Goal: Check status: Check status

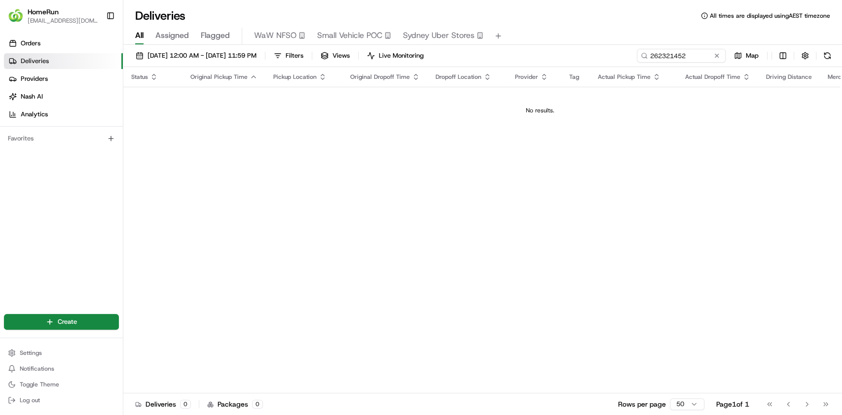
type input "262321452"
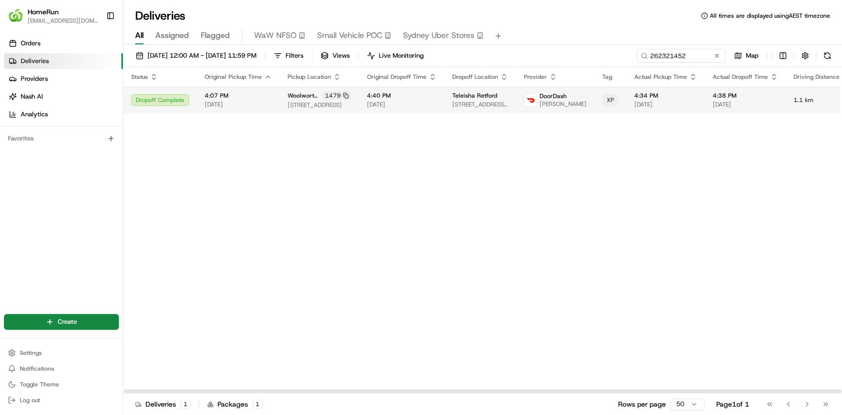
click at [267, 101] on span "[DATE]" at bounding box center [238, 105] width 67 height 8
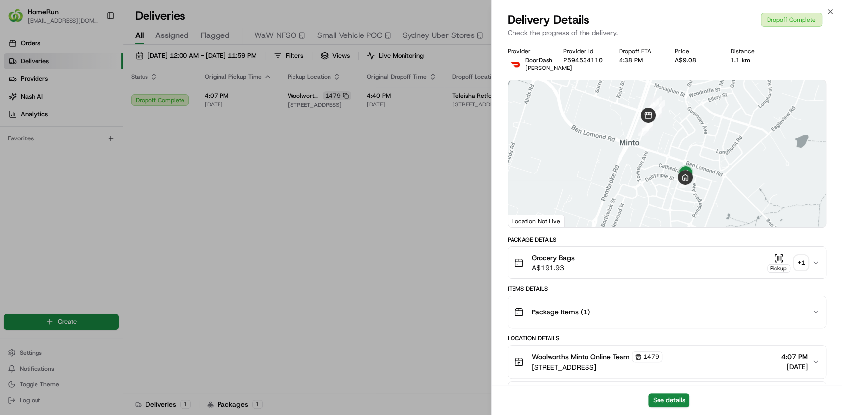
click at [797, 260] on div "+ 1" at bounding box center [801, 263] width 14 height 14
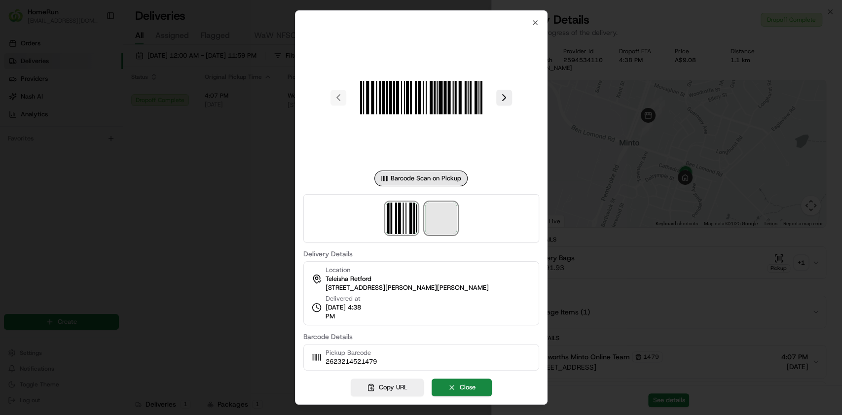
click at [443, 225] on span at bounding box center [441, 219] width 32 height 32
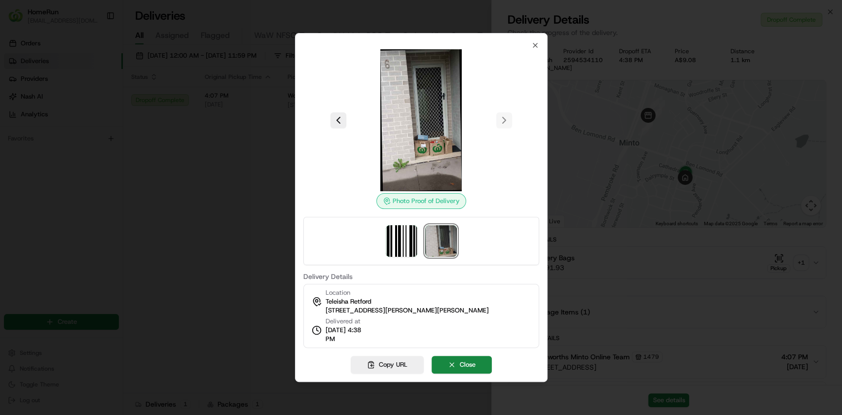
click at [637, 323] on div at bounding box center [421, 207] width 842 height 415
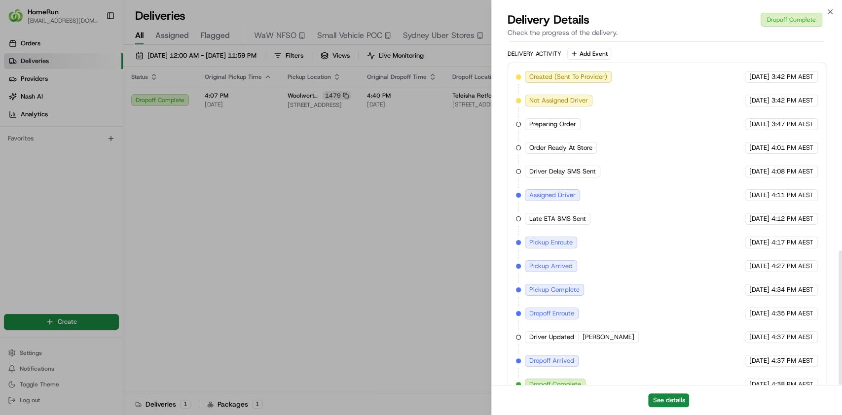
scroll to position [533, 0]
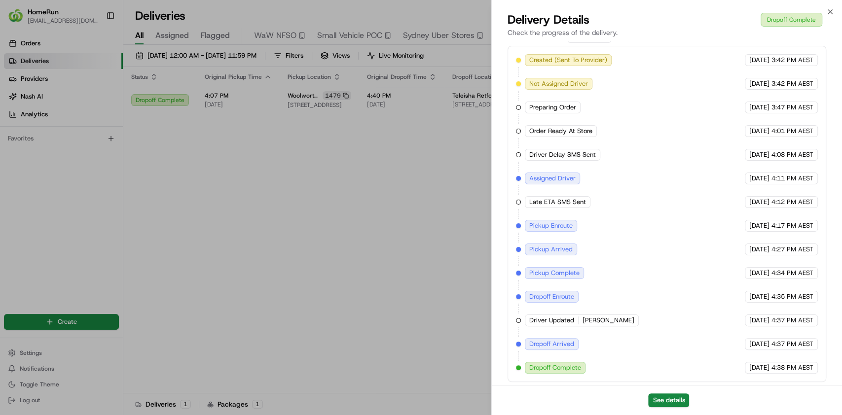
click at [776, 401] on div "See details" at bounding box center [667, 400] width 350 height 30
click at [781, 391] on div "See details" at bounding box center [667, 400] width 350 height 30
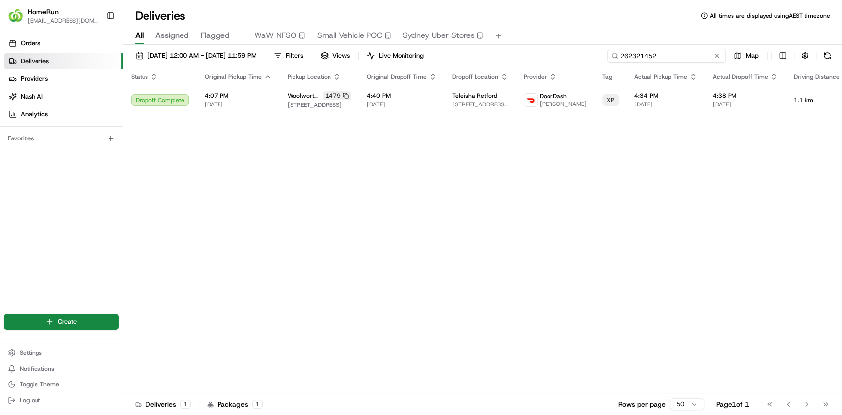
drag, startPoint x: 702, startPoint y: 57, endPoint x: 538, endPoint y: 29, distance: 166.2
click at [541, 29] on div "Deliveries All times are displayed using AEST timezone All Assigned Flagged WaW…" at bounding box center [482, 207] width 719 height 415
